Goal: Task Accomplishment & Management: Manage account settings

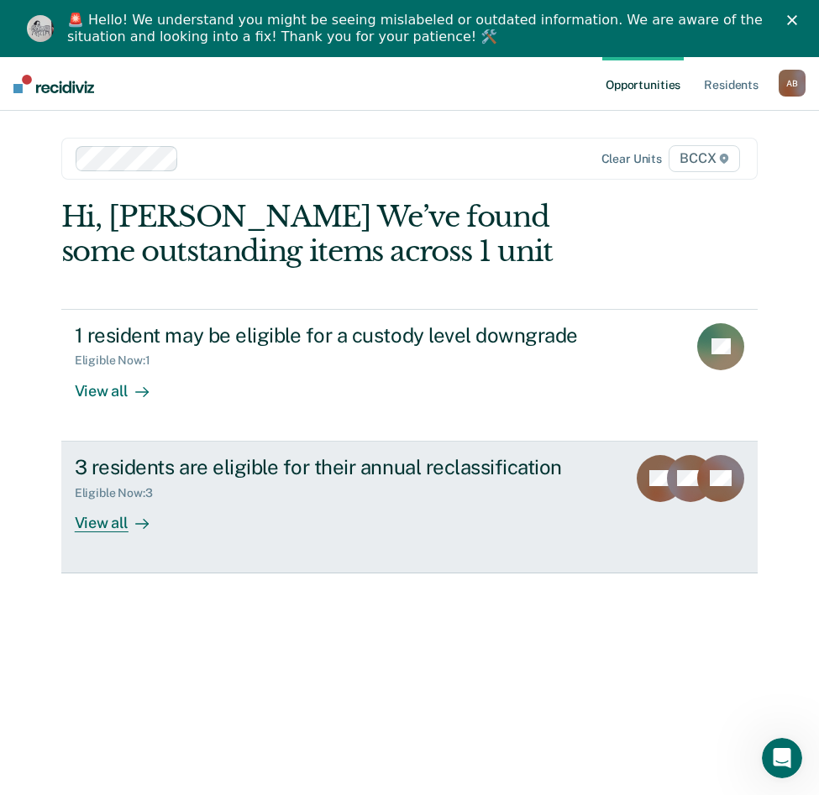
click at [93, 526] on div "View all" at bounding box center [122, 516] width 94 height 33
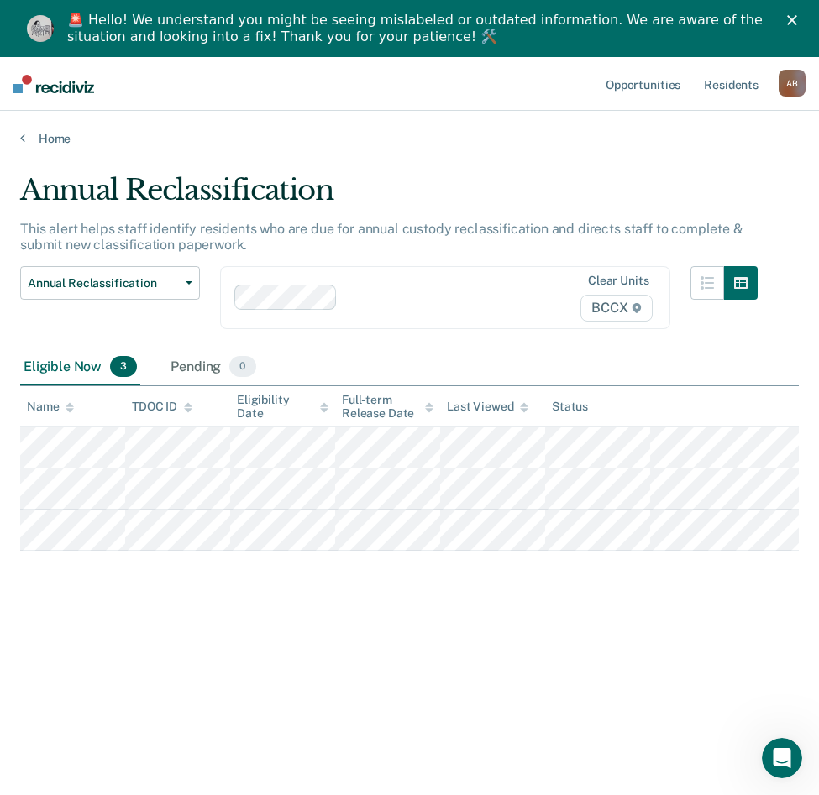
click at [67, 331] on div "Annual Reclassification Custody Level Downgrade Annual Reclassification Initial…" at bounding box center [110, 307] width 180 height 83
click at [95, 277] on button "Annual Reclassification" at bounding box center [110, 283] width 180 height 34
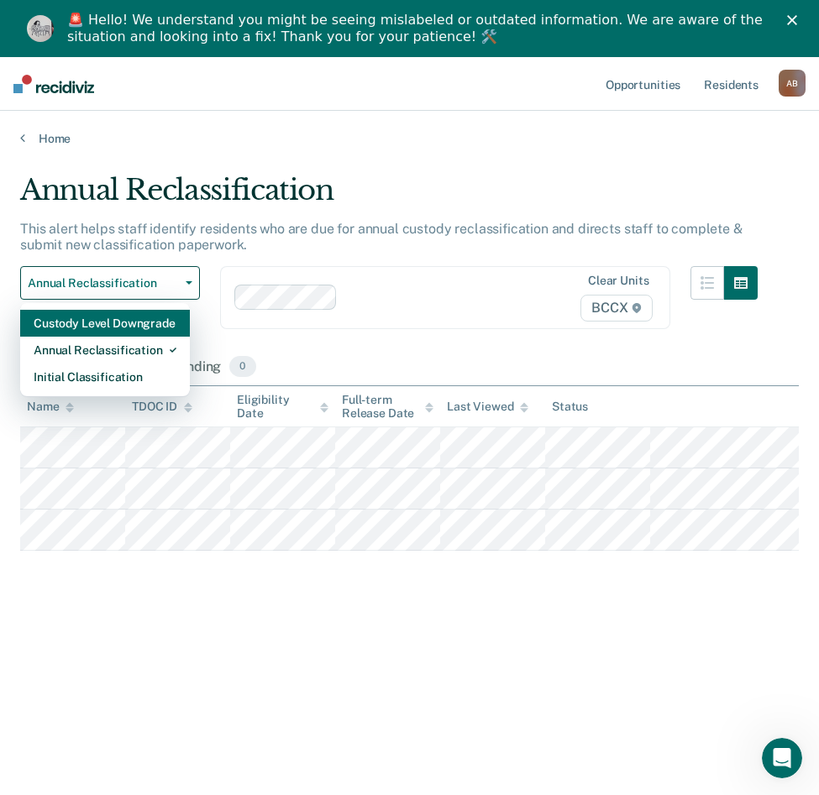
click at [86, 329] on div "Custody Level Downgrade" at bounding box center [105, 323] width 143 height 27
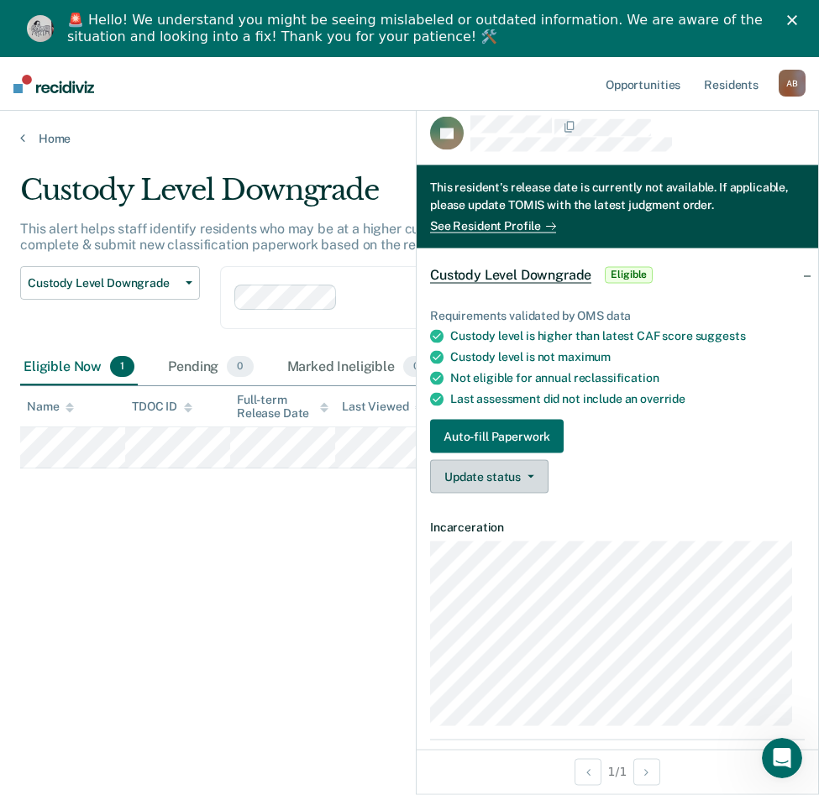
click at [487, 481] on button "Update status" at bounding box center [489, 477] width 118 height 34
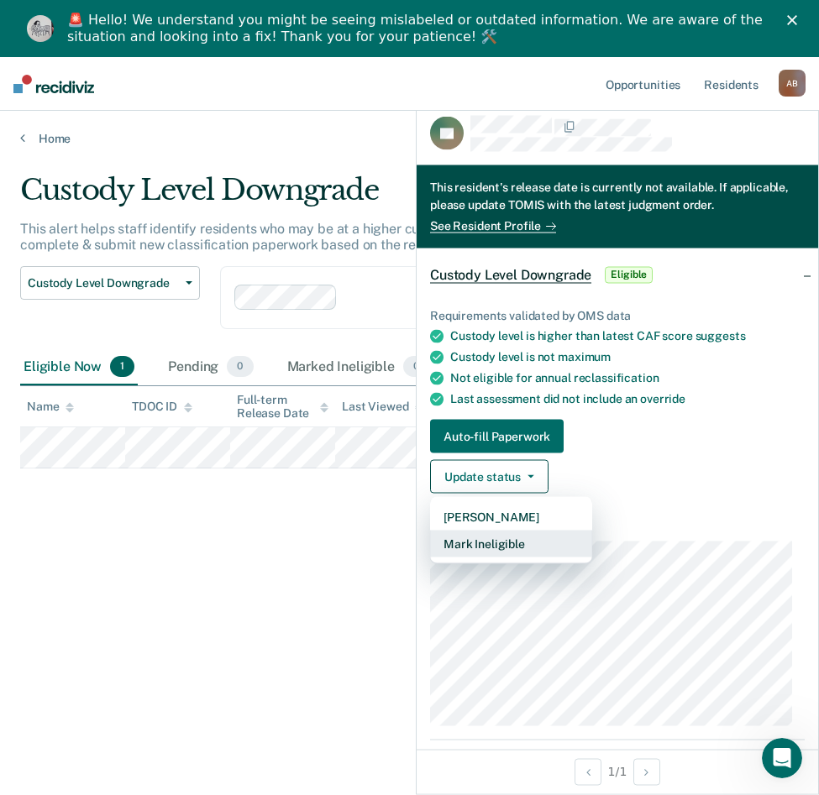
click at [503, 545] on button "Mark Ineligible" at bounding box center [511, 544] width 162 height 27
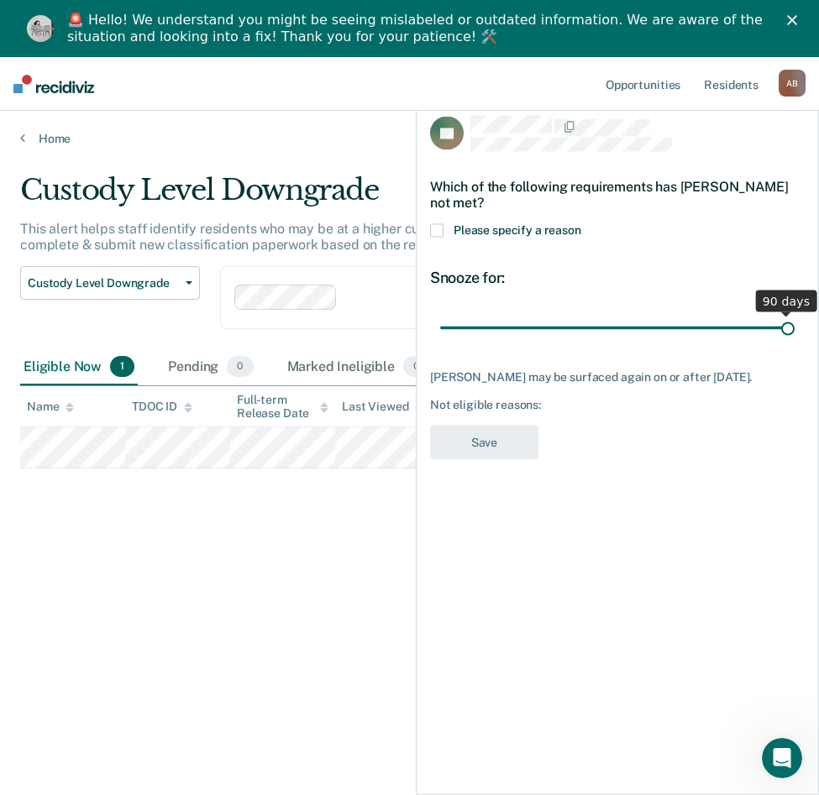
drag, startPoint x: 563, startPoint y: 329, endPoint x: 831, endPoint y: 322, distance: 268.7
type input "90"
click at [794, 322] on input "range" at bounding box center [617, 327] width 354 height 29
click at [443, 224] on label "Please specify a reason" at bounding box center [617, 233] width 374 height 18
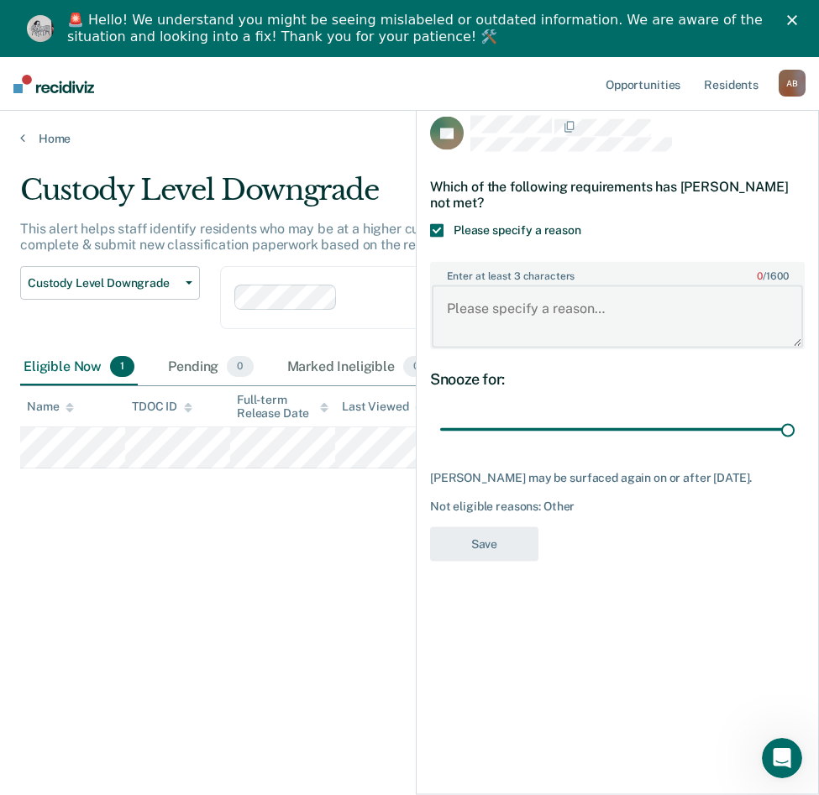
click at [521, 308] on textarea "Enter at least 3 characters 0 / 1600" at bounding box center [617, 316] width 371 height 62
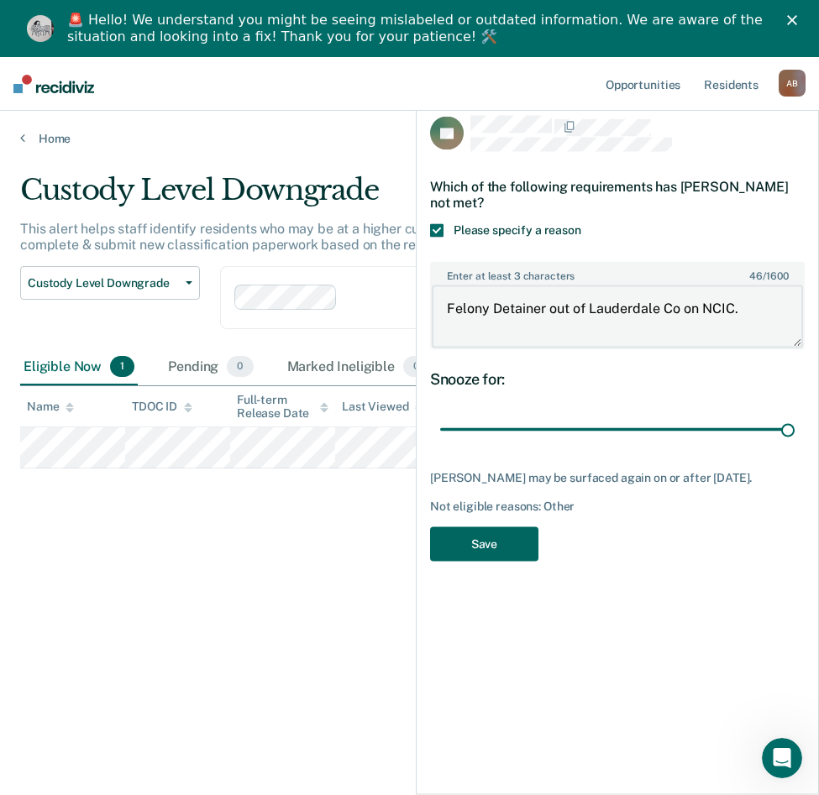
type textarea "Felony Detainer out of Lauderdale Co on NCIC."
click at [492, 549] on button "Save" at bounding box center [484, 543] width 108 height 34
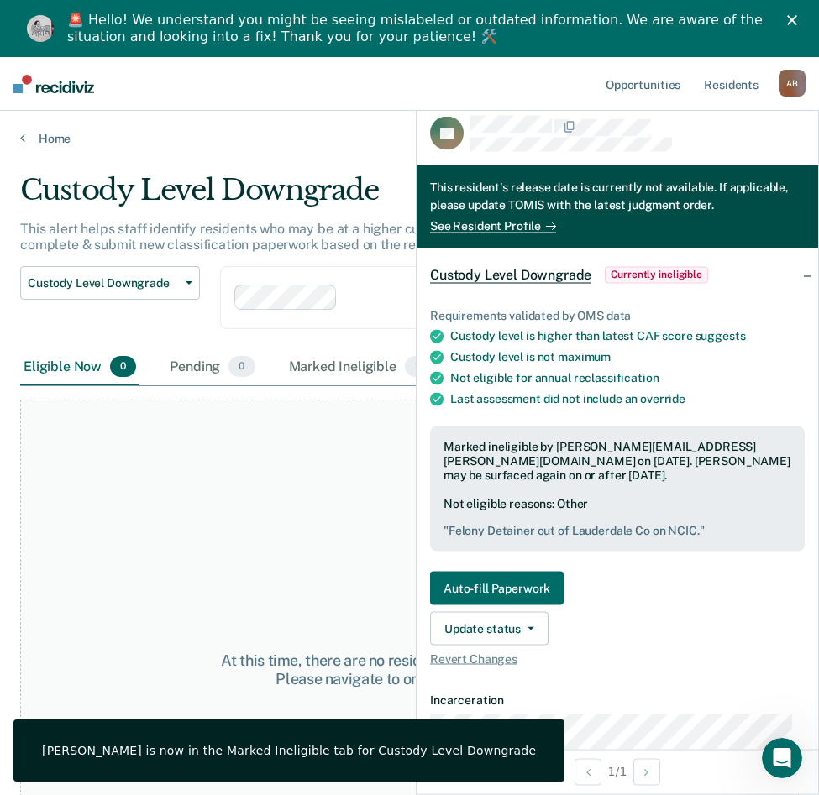
click at [340, 534] on div "At this time, there are no residents who are Eligible Now. Please navigate to o…" at bounding box center [409, 670] width 778 height 540
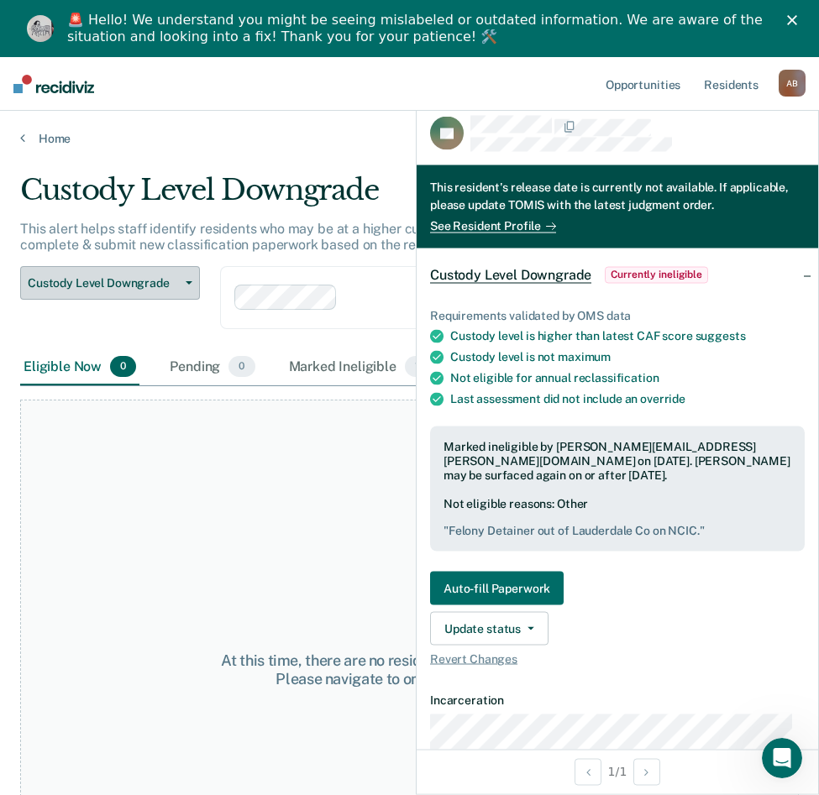
click at [139, 275] on button "Custody Level Downgrade" at bounding box center [110, 283] width 180 height 34
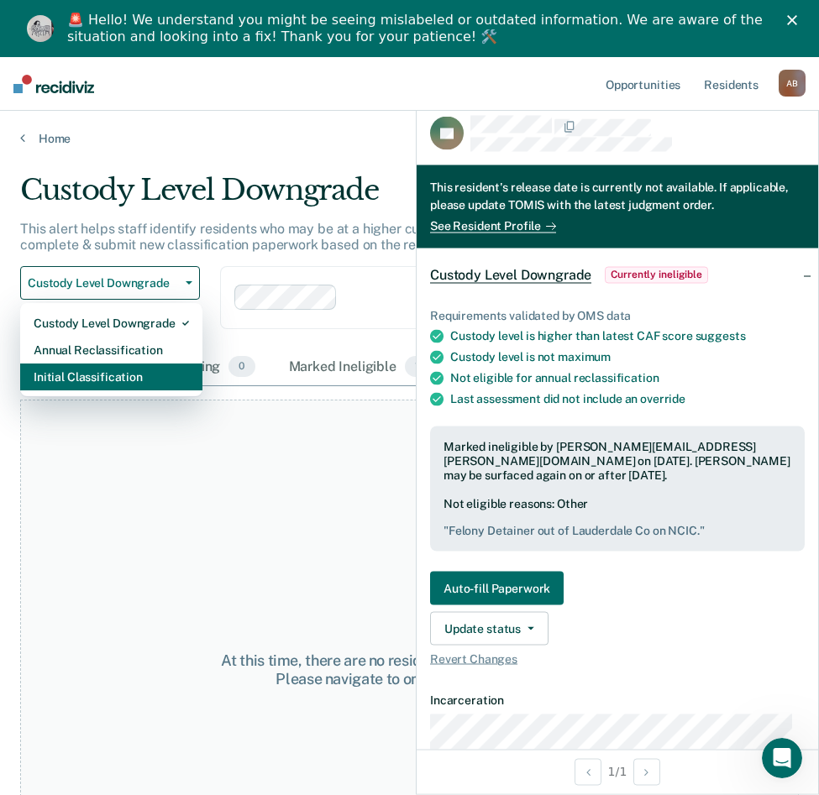
click at [111, 385] on div "Initial Classification" at bounding box center [111, 377] width 155 height 27
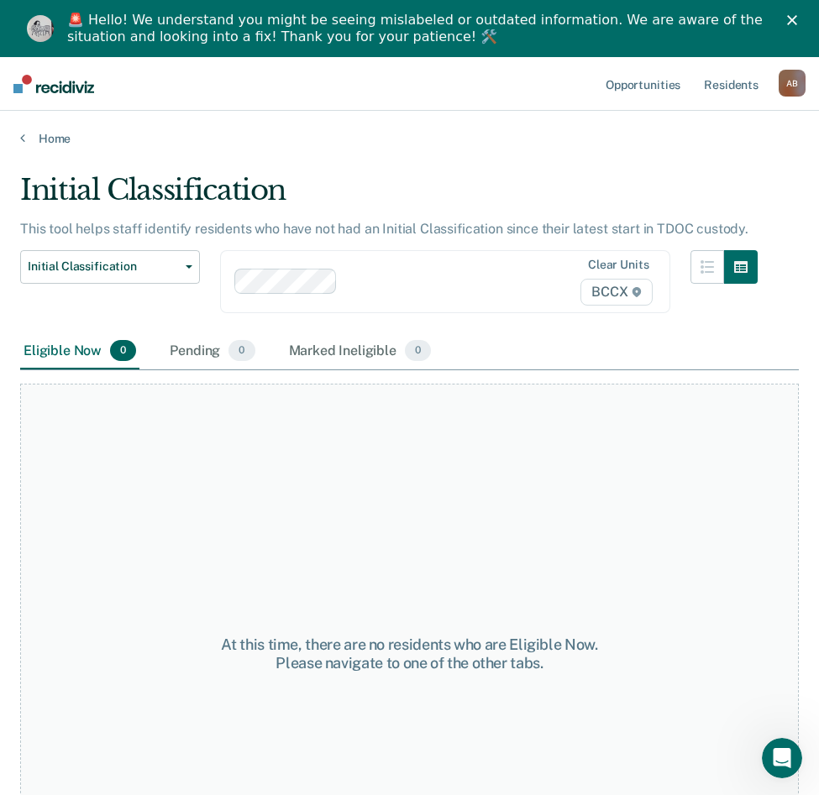
click at [132, 309] on div "Initial Classification Custody Level Downgrade Annual Reclassification Initial …" at bounding box center [110, 291] width 180 height 83
